Goal: Answer question/provide support: Share knowledge or assist other users

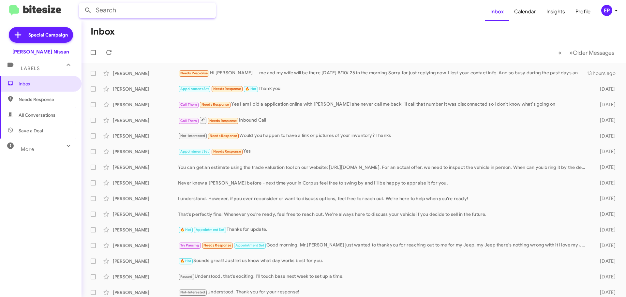
click at [126, 11] on input "text" at bounding box center [147, 11] width 137 height 16
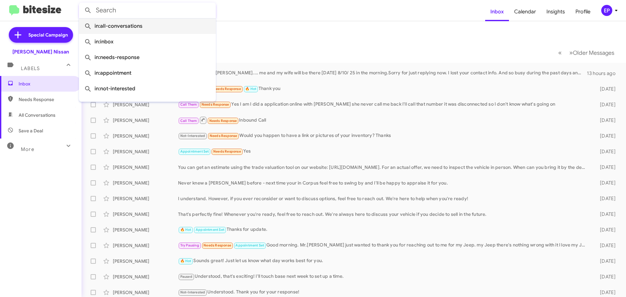
paste input "[PHONE_NUMBER]"
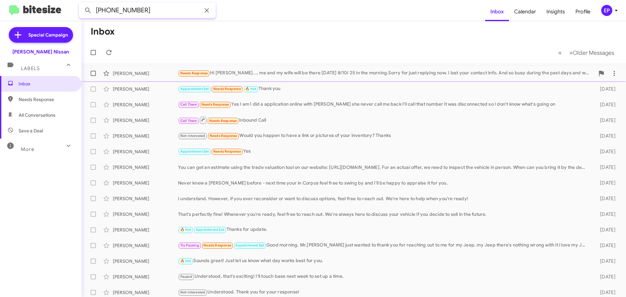
type input "[PHONE_NUMBER]"
click at [284, 74] on div "Needs Response Hi [PERSON_NAME].... me and my wife will be there [DATE] 8/10/ 2…" at bounding box center [386, 73] width 417 height 8
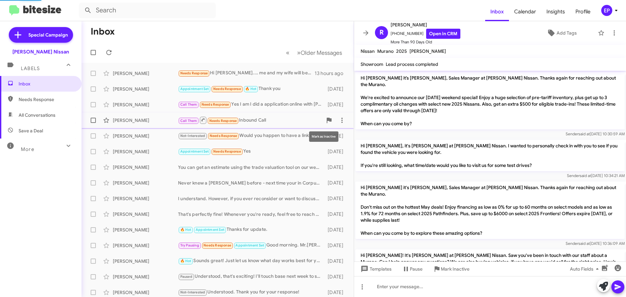
scroll to position [590, 0]
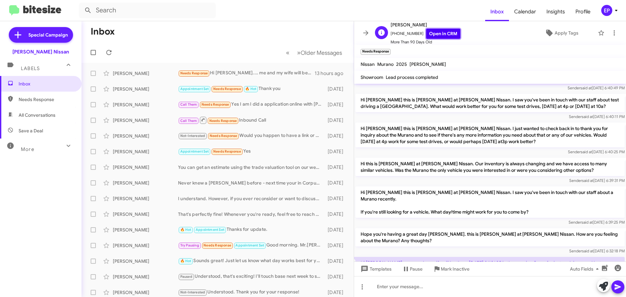
click at [441, 37] on link "Open in CRM" at bounding box center [443, 34] width 34 height 10
click at [219, 53] on mat-toolbar-row "« Previous » Next Older Messages" at bounding box center [218, 52] width 272 height 21
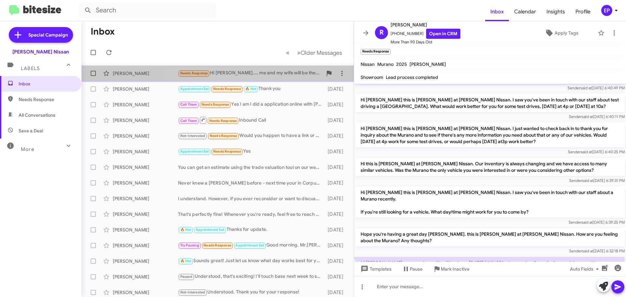
click at [224, 71] on div "Needs Response Hi [PERSON_NAME].... me and my wife will be there [DATE] 8/10/ 2…" at bounding box center [250, 73] width 144 height 8
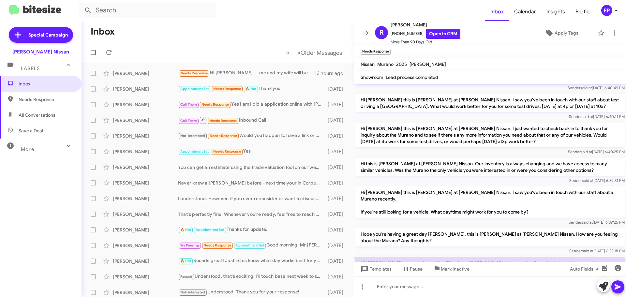
click at [503, 277] on div "[DATE] 9:40:03 PM" at bounding box center [489, 280] width 269 height 7
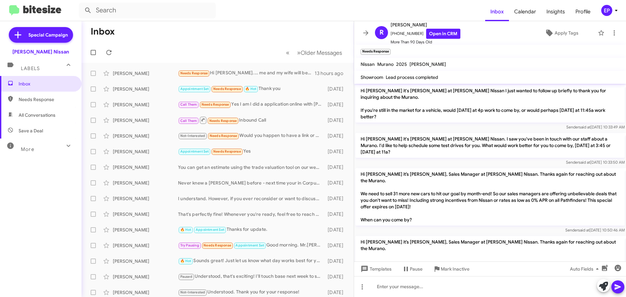
scroll to position [212, 0]
